Goal: Transaction & Acquisition: Subscribe to service/newsletter

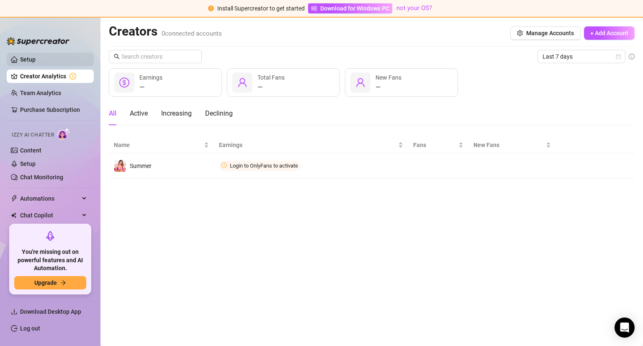
click at [36, 60] on link "Setup" at bounding box center [27, 59] width 15 height 7
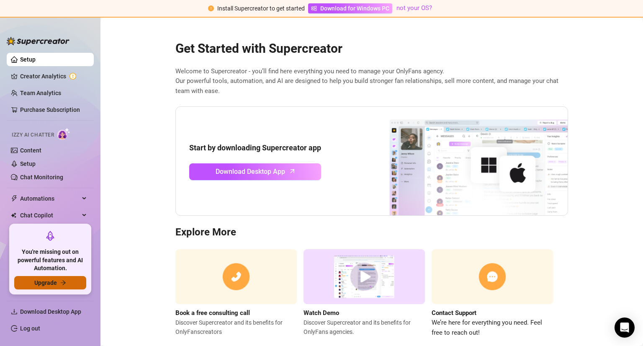
click at [44, 283] on span "Upgrade" at bounding box center [45, 282] width 23 height 7
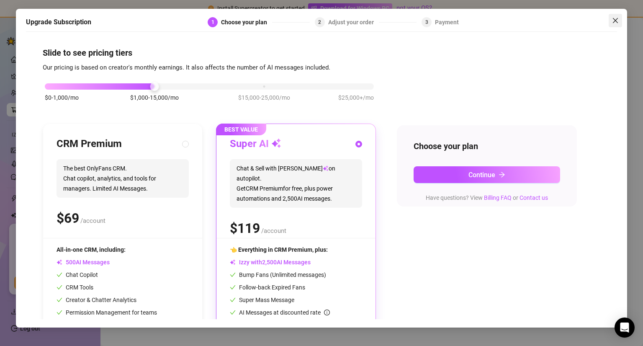
click at [618, 21] on icon "close" at bounding box center [615, 20] width 7 height 7
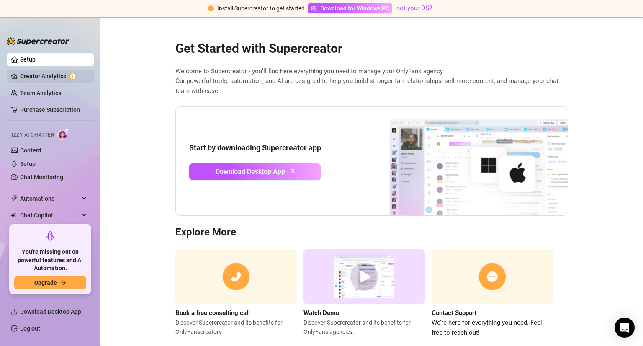
click at [70, 78] on link "Creator Analytics" at bounding box center [53, 75] width 67 height 13
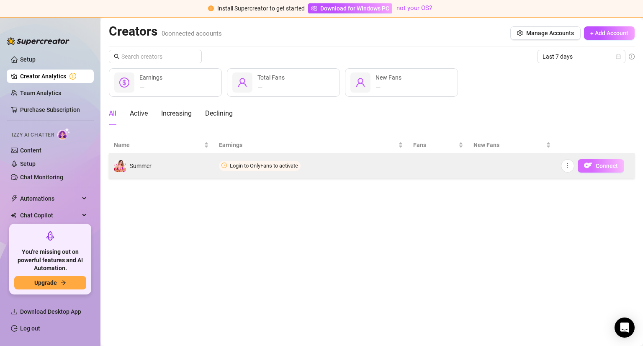
click at [596, 164] on span "Connect" at bounding box center [607, 165] width 22 height 7
